Goal: Check status: Check status

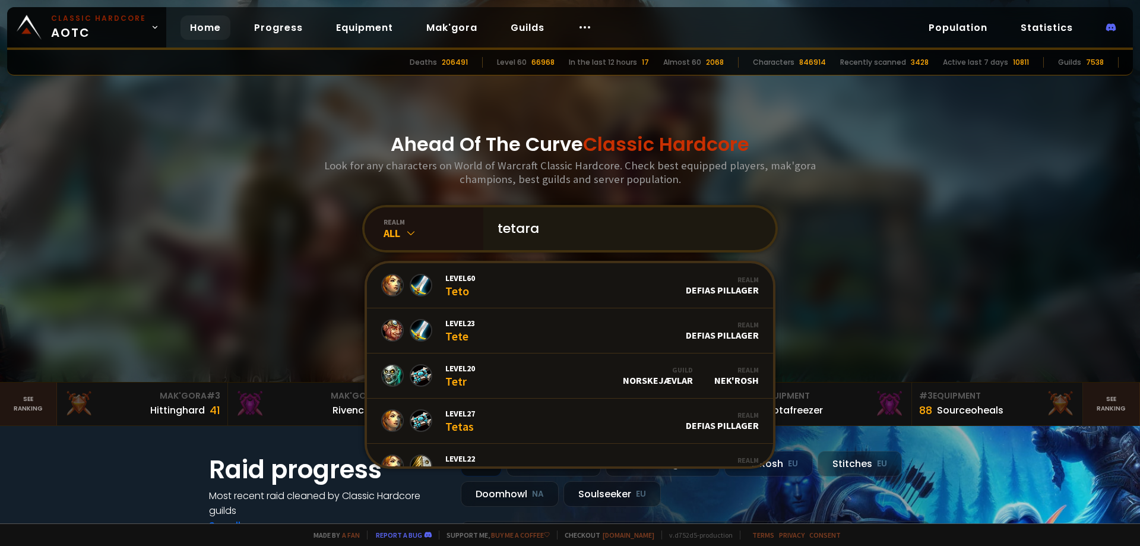
type input "tetaras"
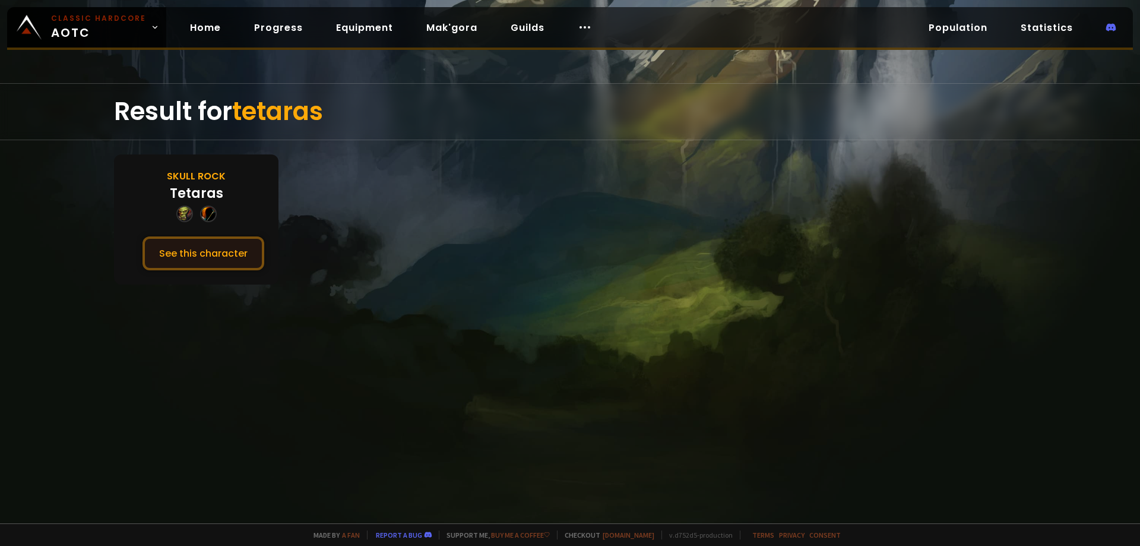
click at [187, 249] on button "See this character" at bounding box center [204, 253] width 122 height 34
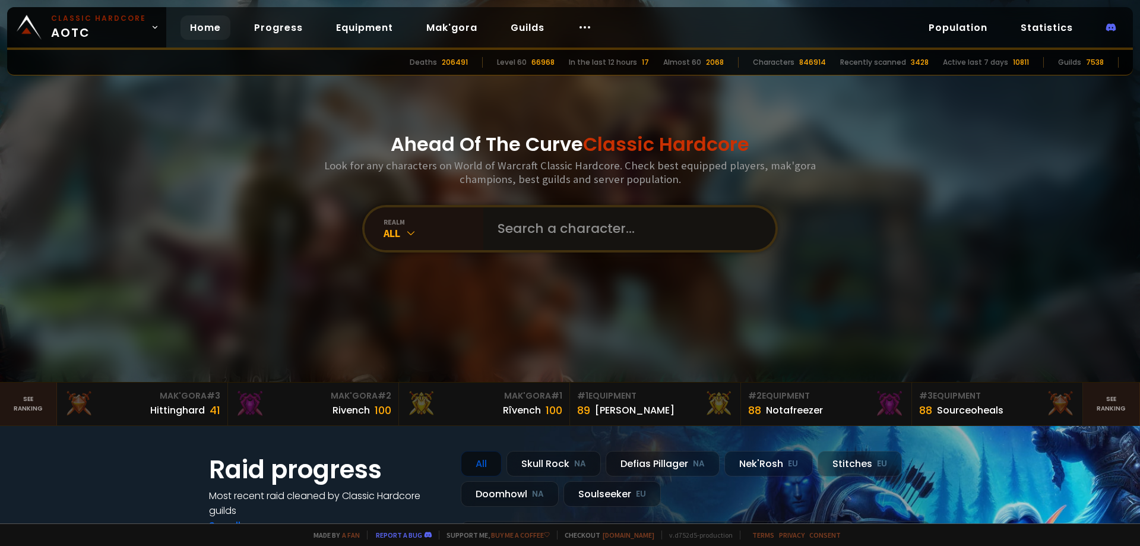
click at [509, 235] on input "text" at bounding box center [625, 228] width 271 height 43
type input "dratzz"
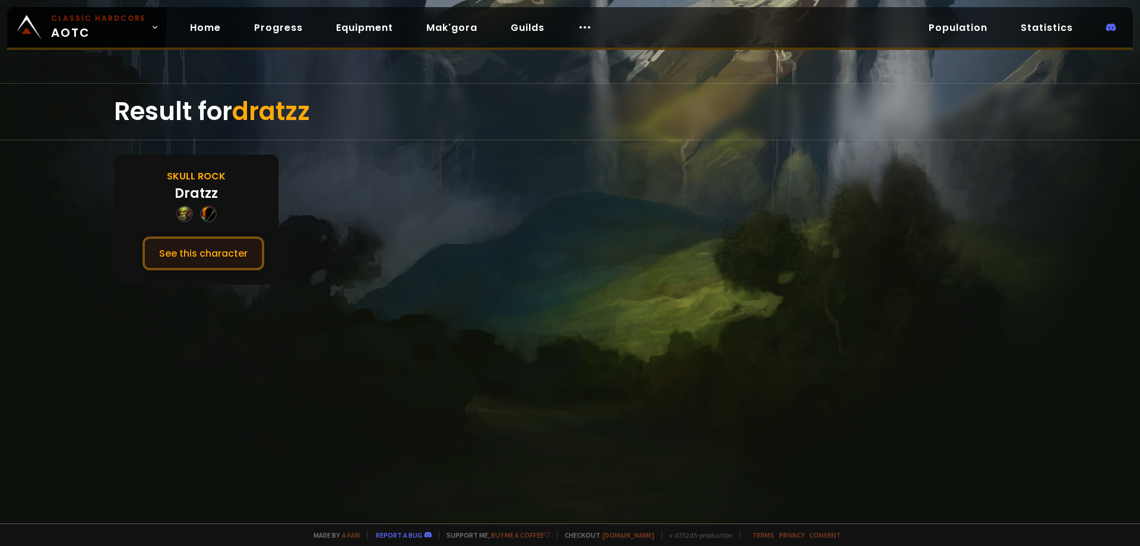
click at [181, 249] on button "See this character" at bounding box center [204, 253] width 122 height 34
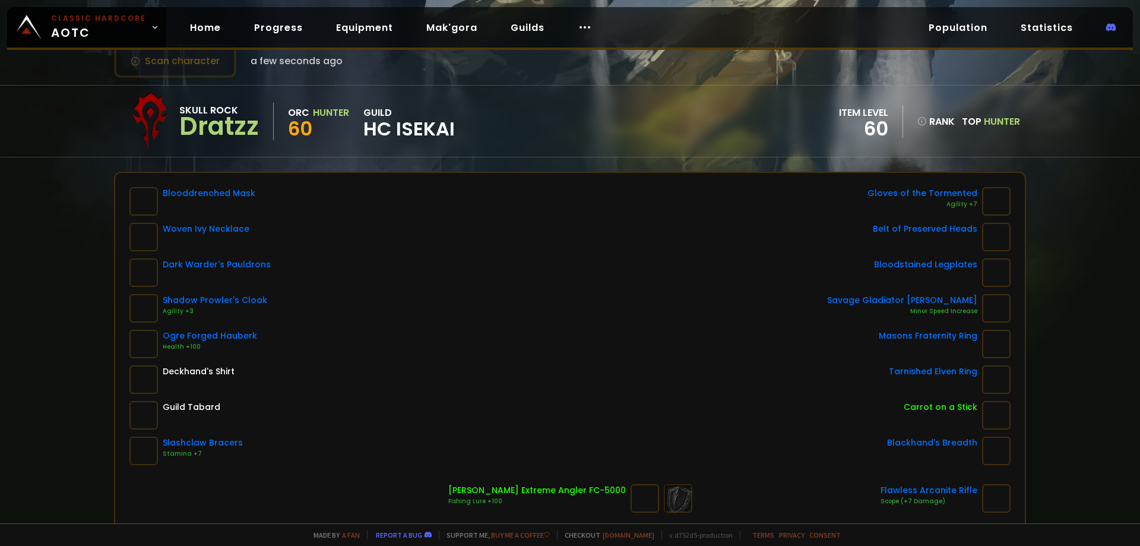
scroll to position [59, 0]
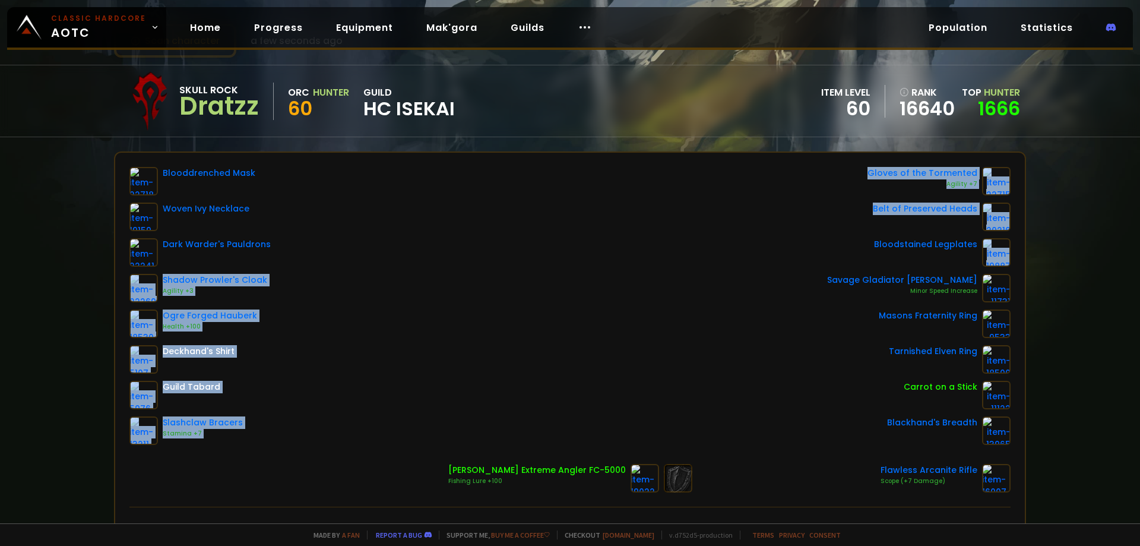
drag, startPoint x: 600, startPoint y: 266, endPoint x: 486, endPoint y: 270, distance: 113.5
click at [512, 269] on div "Blooddrenched Mask Woven Ivy Necklace Dark Warder's Pauldrons Shadow Prowler's …" at bounding box center [569, 306] width 881 height 278
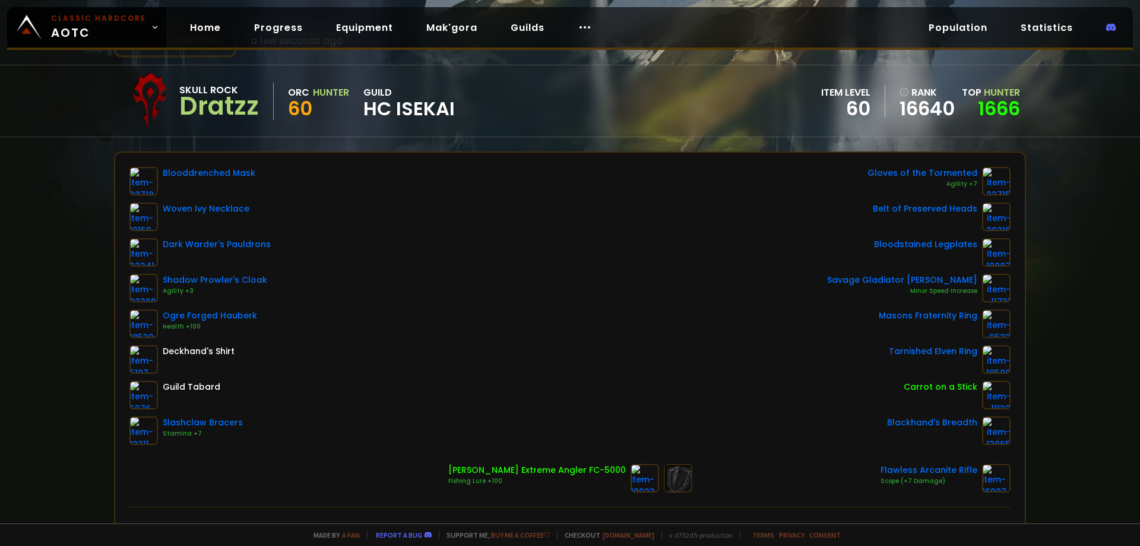
click at [56, 236] on div "Scan character a few seconds ago Skull Rock Dratzz Orc Hunter 60 guild HC Iseka…" at bounding box center [570, 261] width 1140 height 523
